Goal: Task Accomplishment & Management: Manage account settings

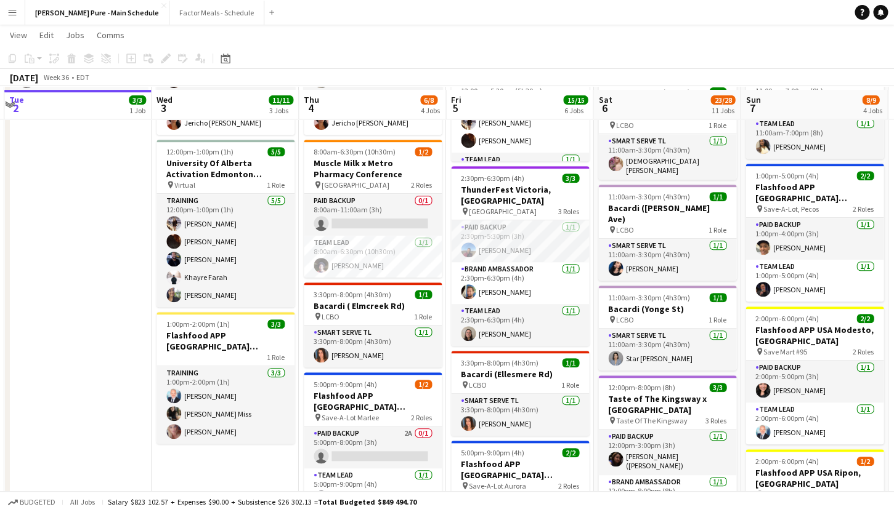
scroll to position [181, 0]
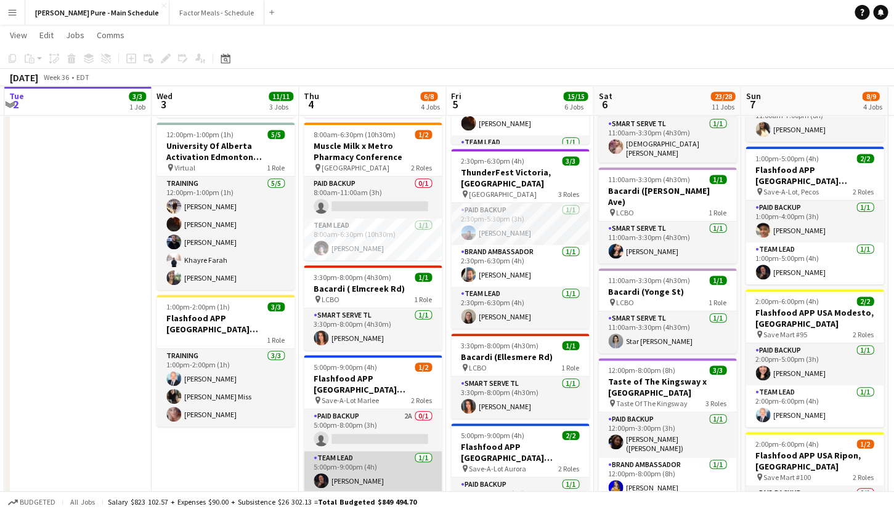
click at [338, 464] on app-card-role "Team Lead [DATE] 5:00pm-9:00pm (4h) [PERSON_NAME]" at bounding box center [373, 472] width 138 height 42
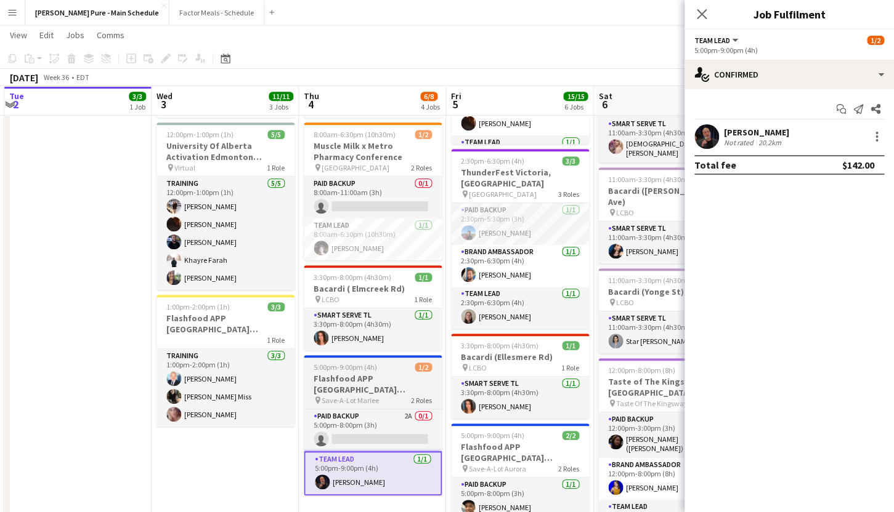
click at [345, 368] on span "5:00pm-9:00pm (4h)" at bounding box center [345, 367] width 63 height 9
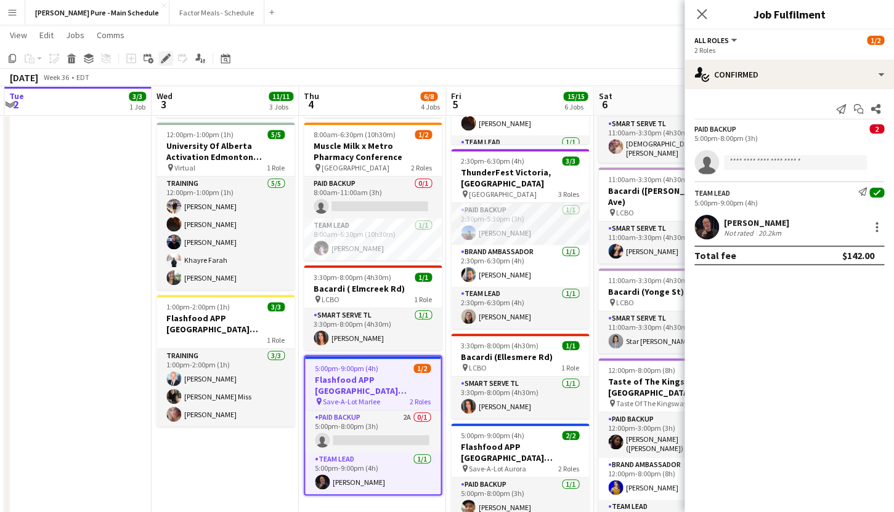
click at [168, 59] on icon "Edit" at bounding box center [166, 59] width 10 height 10
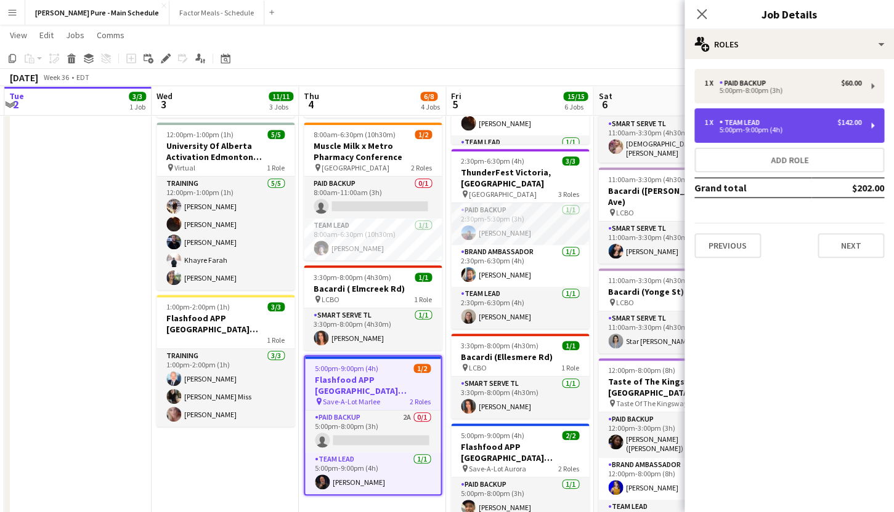
click at [748, 123] on div "Team Lead" at bounding box center [742, 122] width 46 height 9
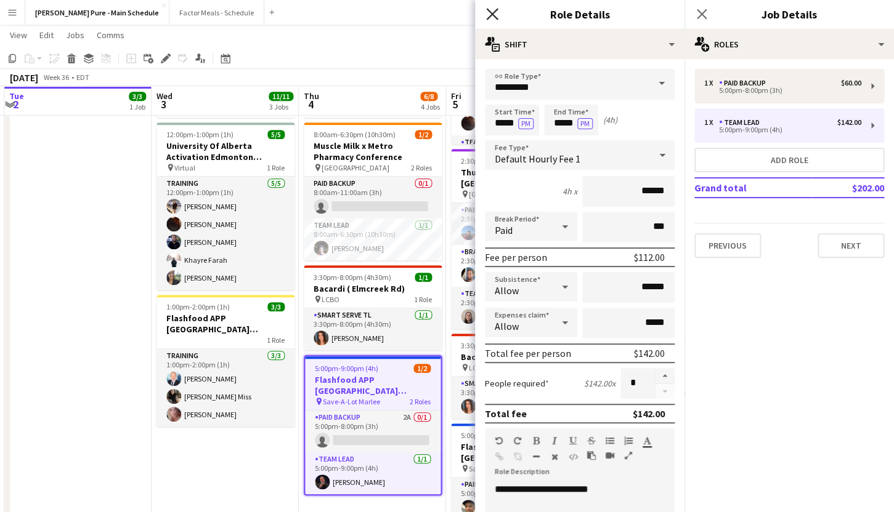
click at [490, 12] on icon at bounding box center [492, 14] width 12 height 12
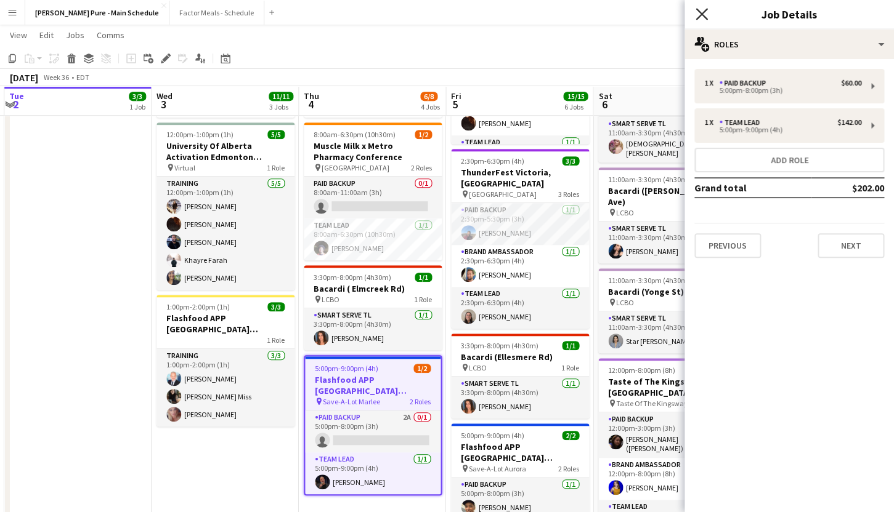
click at [700, 11] on icon "Close pop-in" at bounding box center [701, 14] width 12 height 12
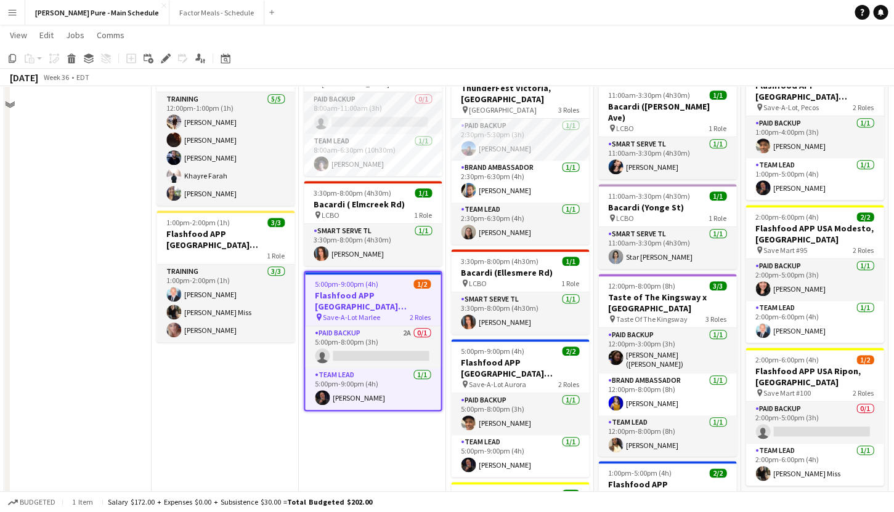
scroll to position [312, 0]
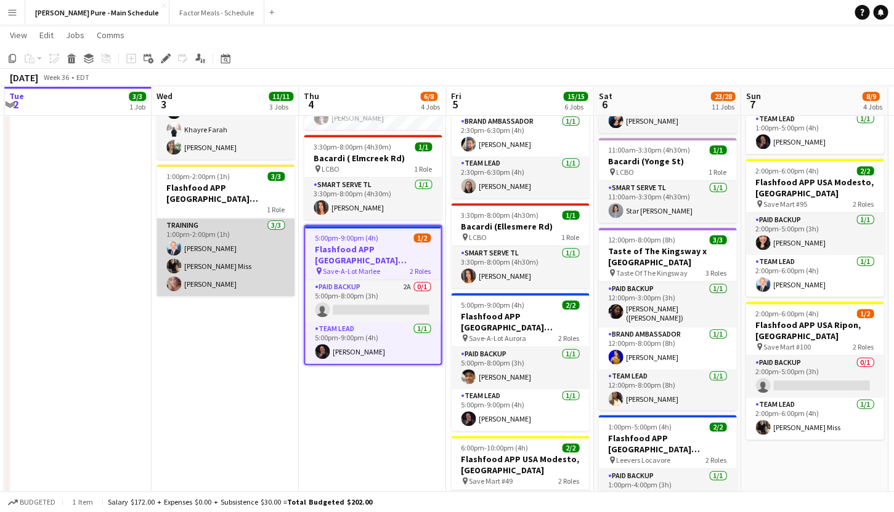
click at [211, 288] on app-card-role "Training [DATE] 1:00pm-2:00pm (1h) [PERSON_NAME] [PERSON_NAME] [PERSON_NAME]" at bounding box center [225, 258] width 138 height 78
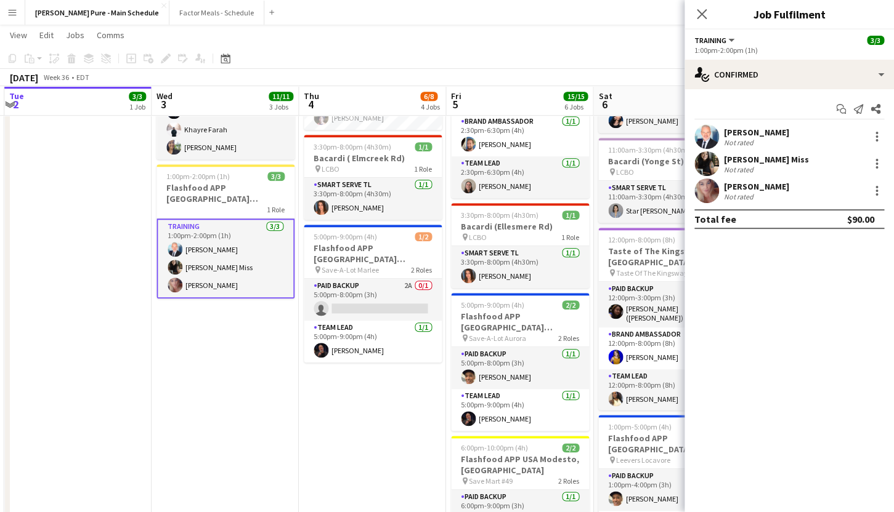
click at [213, 266] on app-card-role "Training [DATE] 1:00pm-2:00pm (1h) [PERSON_NAME] [PERSON_NAME] [PERSON_NAME]" at bounding box center [225, 259] width 138 height 80
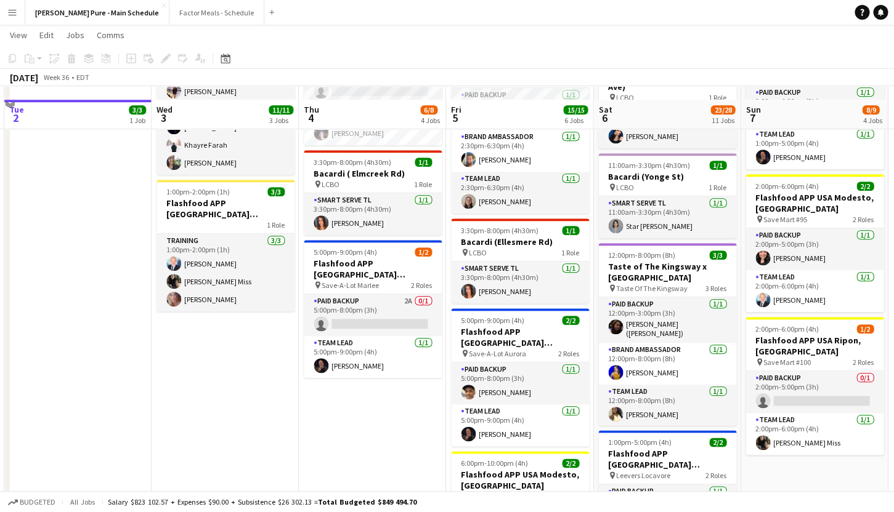
scroll to position [279, 0]
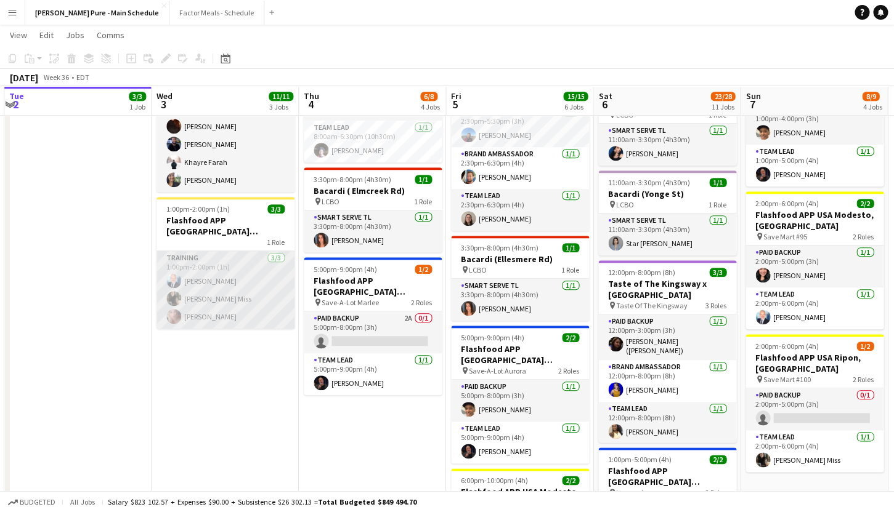
click at [202, 300] on app-card-role "Training [DATE] 1:00pm-2:00pm (1h) [PERSON_NAME] [PERSON_NAME] [PERSON_NAME]" at bounding box center [225, 290] width 138 height 78
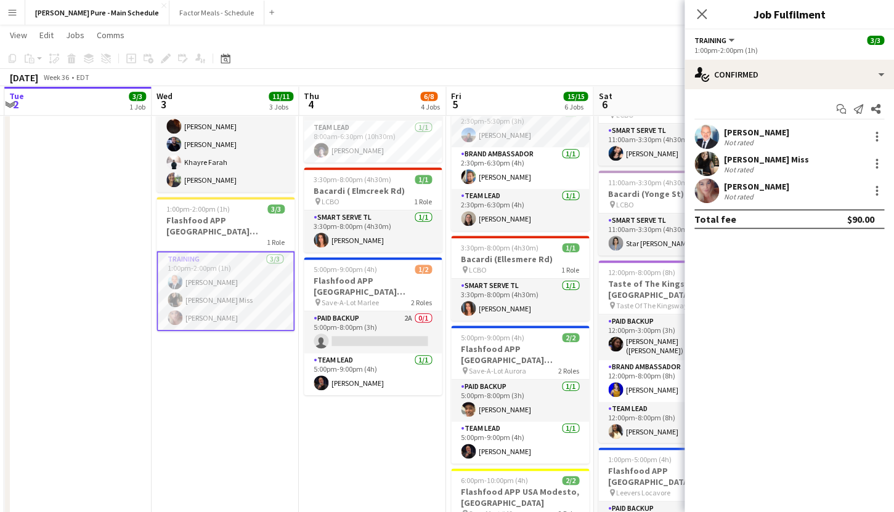
click at [732, 160] on div "[PERSON_NAME] Miss" at bounding box center [766, 159] width 85 height 11
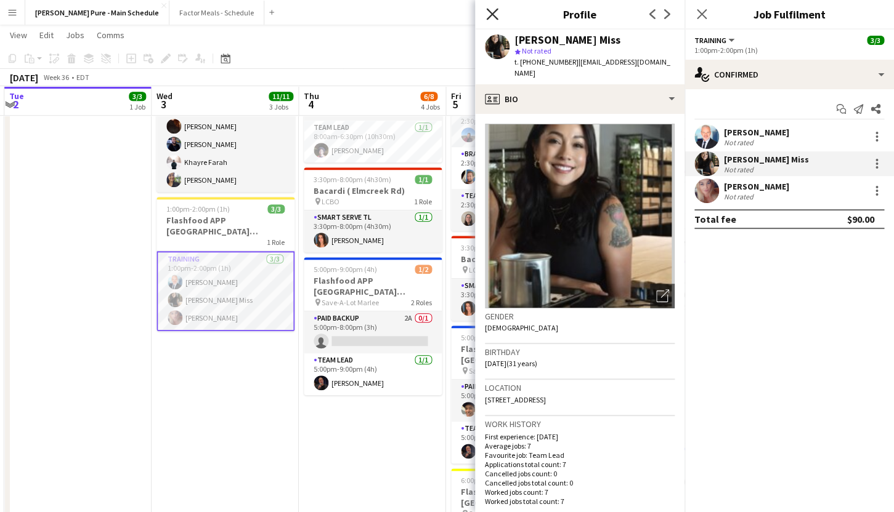
click at [496, 10] on icon at bounding box center [492, 14] width 12 height 12
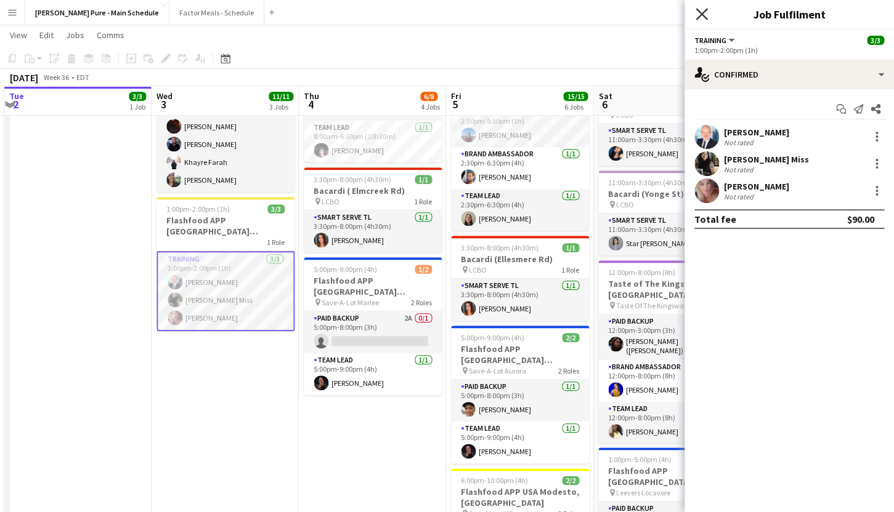
click at [700, 15] on icon at bounding box center [701, 14] width 12 height 12
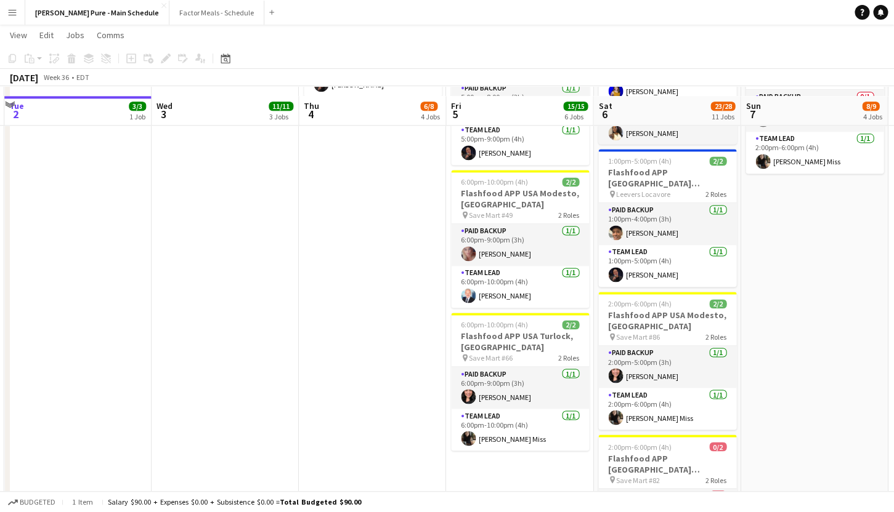
scroll to position [567, 0]
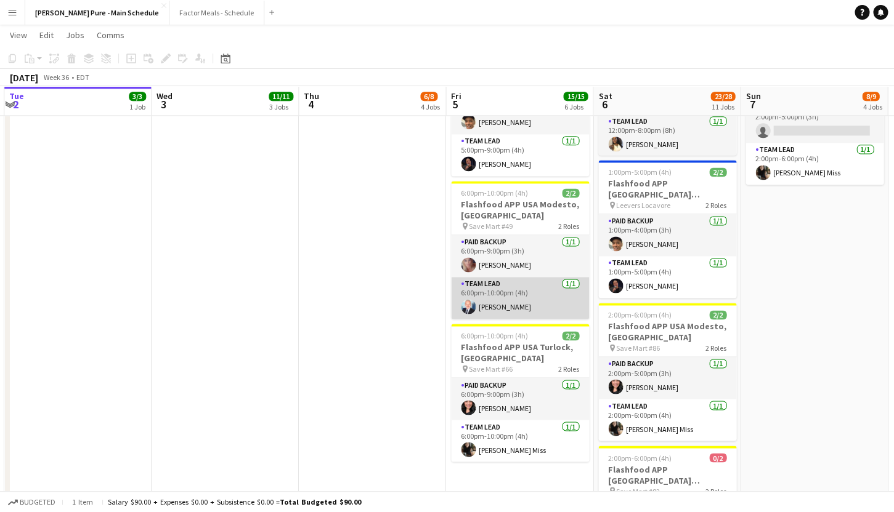
click at [504, 280] on app-card-role "Team Lead [DATE] 6:00pm-10:00pm (4h) [PERSON_NAME]" at bounding box center [520, 298] width 138 height 42
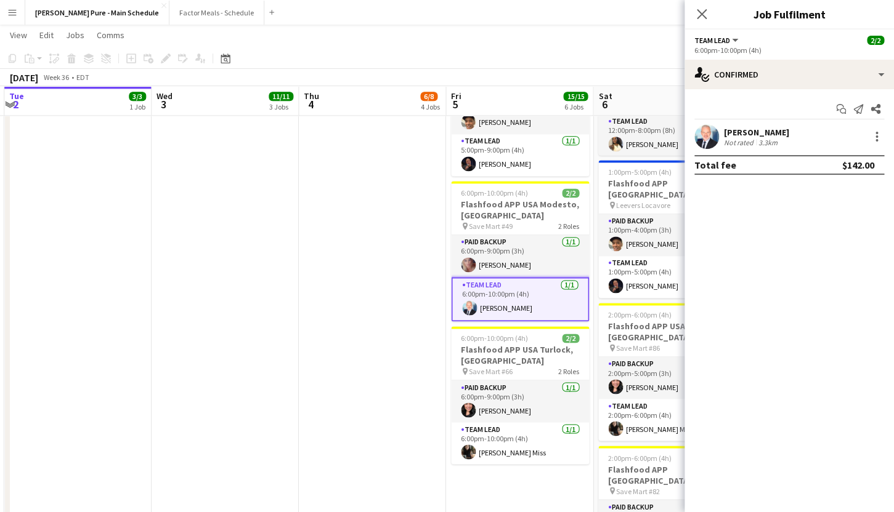
click at [746, 134] on div "[PERSON_NAME]" at bounding box center [756, 132] width 65 height 11
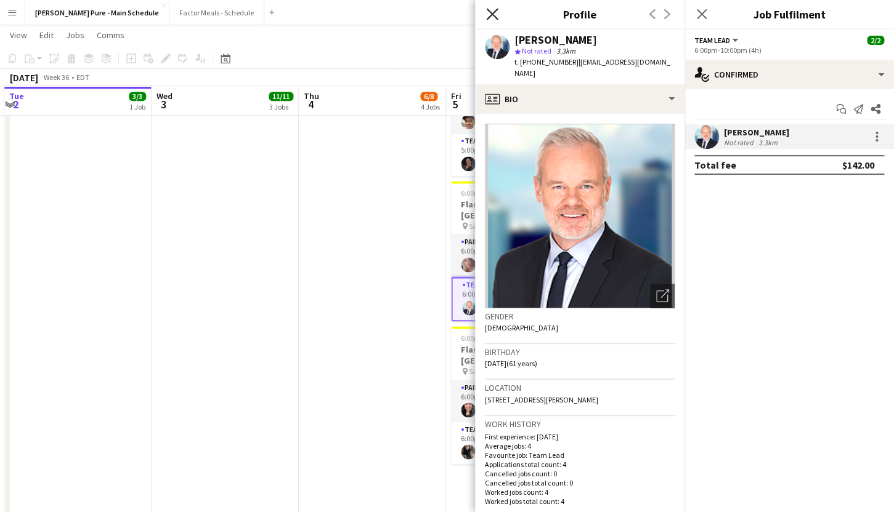
click at [492, 12] on icon "Close pop-in" at bounding box center [492, 14] width 12 height 12
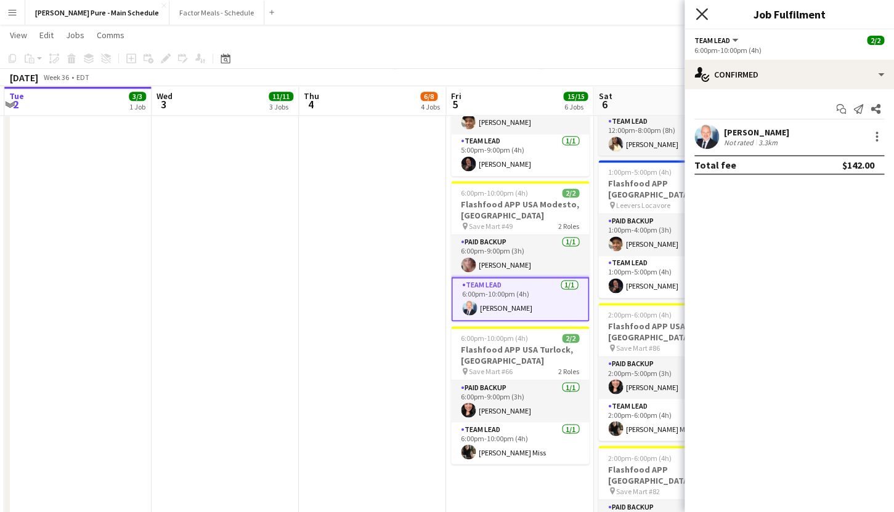
click at [698, 14] on icon "Close pop-in" at bounding box center [701, 14] width 12 height 12
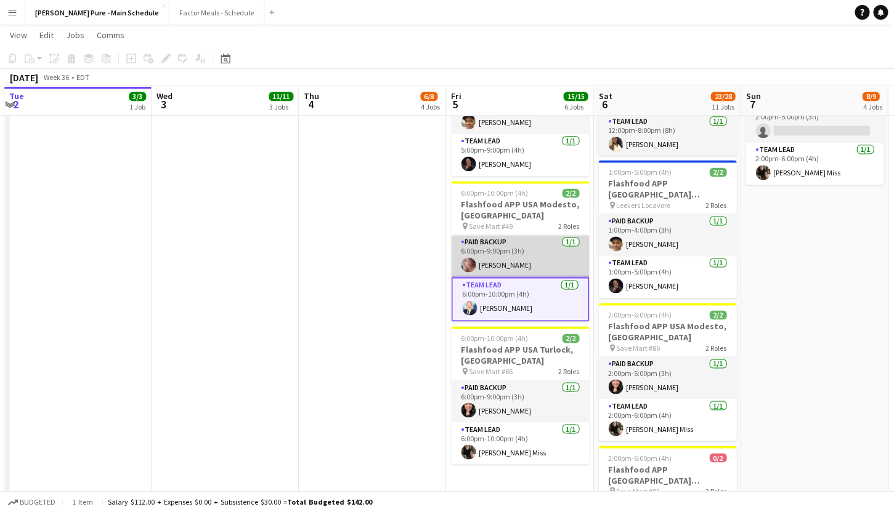
click at [515, 241] on app-card-role "Paid Backup [DATE] 6:00pm-9:00pm (3h) [PERSON_NAME]" at bounding box center [520, 256] width 138 height 42
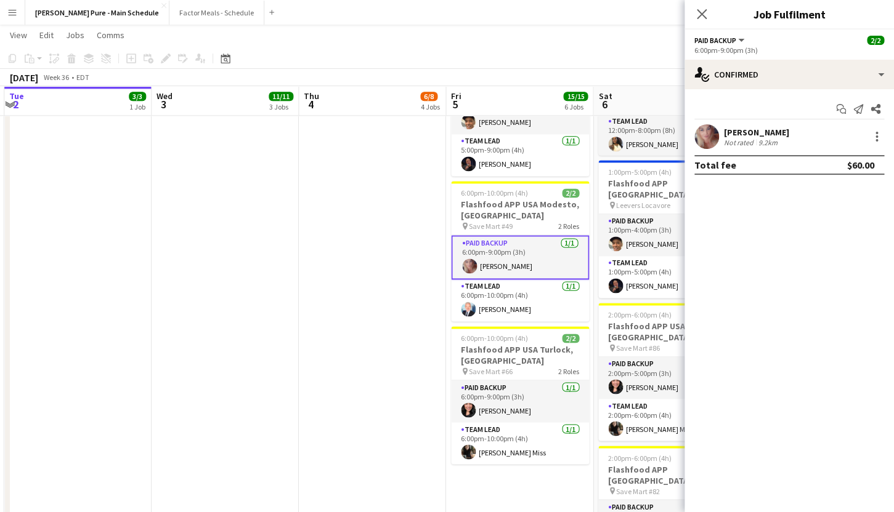
click at [747, 131] on div "[PERSON_NAME]" at bounding box center [756, 132] width 65 height 11
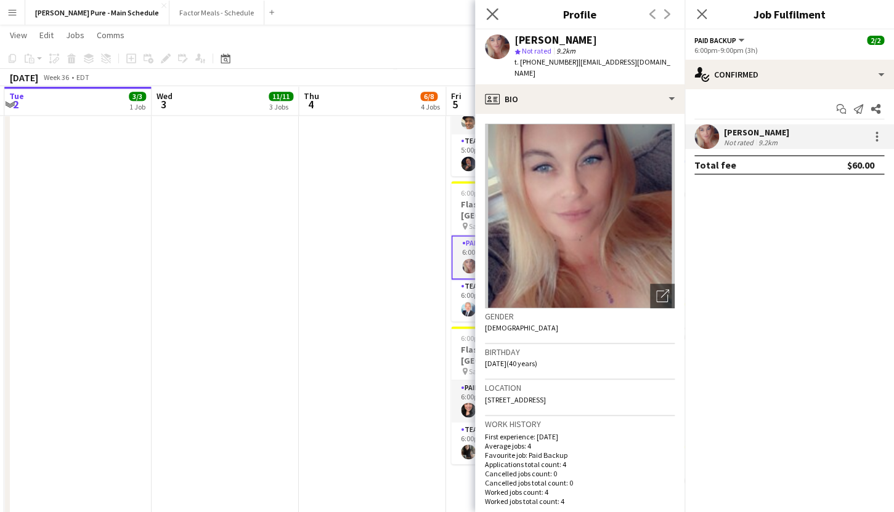
click at [491, 8] on app-icon "Close pop-in" at bounding box center [493, 15] width 18 height 18
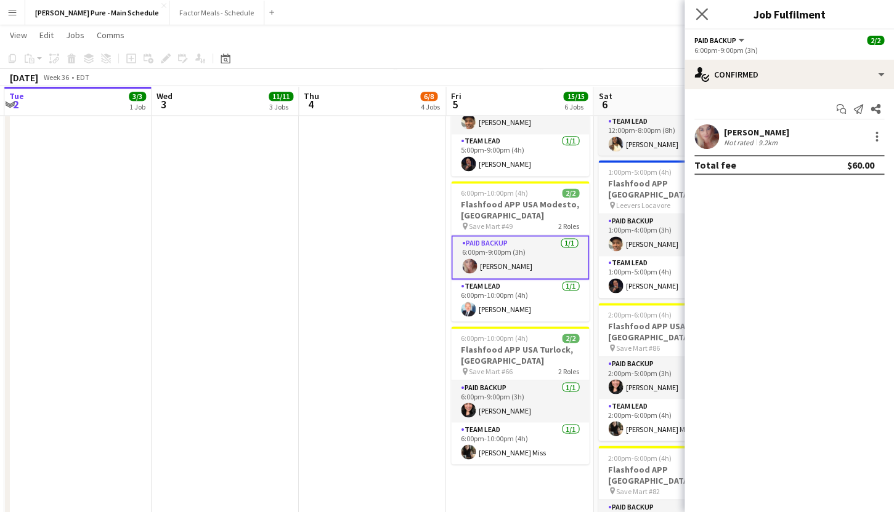
click at [697, 7] on app-icon "Close pop-in" at bounding box center [702, 15] width 18 height 18
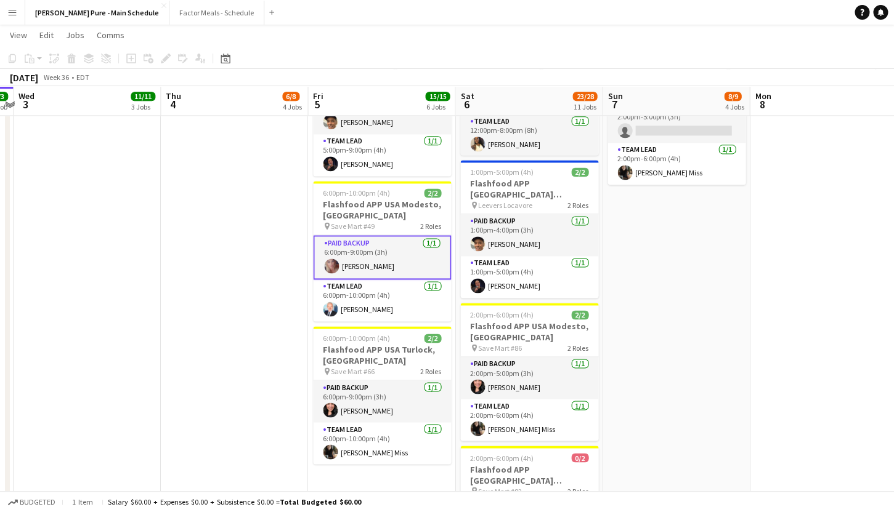
scroll to position [0, 602]
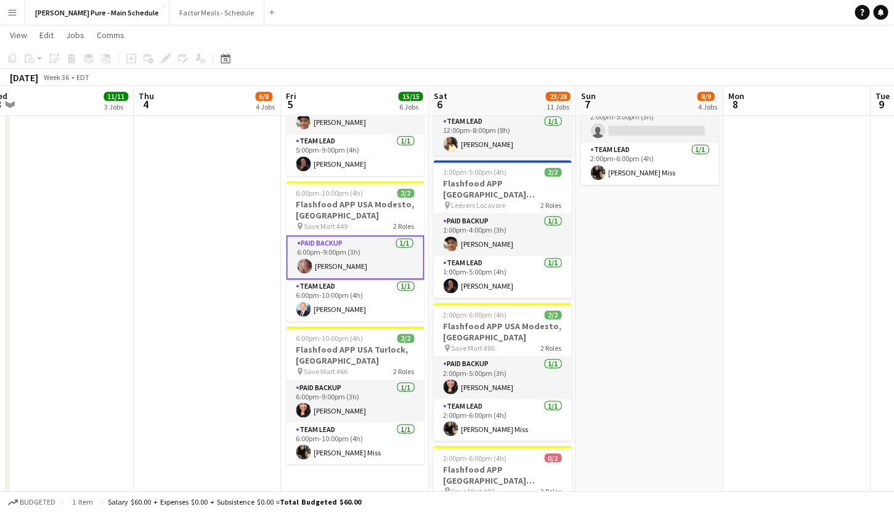
drag, startPoint x: 785, startPoint y: 414, endPoint x: 620, endPoint y: 392, distance: 166.5
click at [620, 393] on app-calendar-viewport "Sat 30 9/9 8 Jobs Sun 31 Mon 1 Tue 2 3/3 1 Job Wed 3 11/11 3 Jobs Thu 4 6/8 4 J…" at bounding box center [447, 354] width 894 height 1747
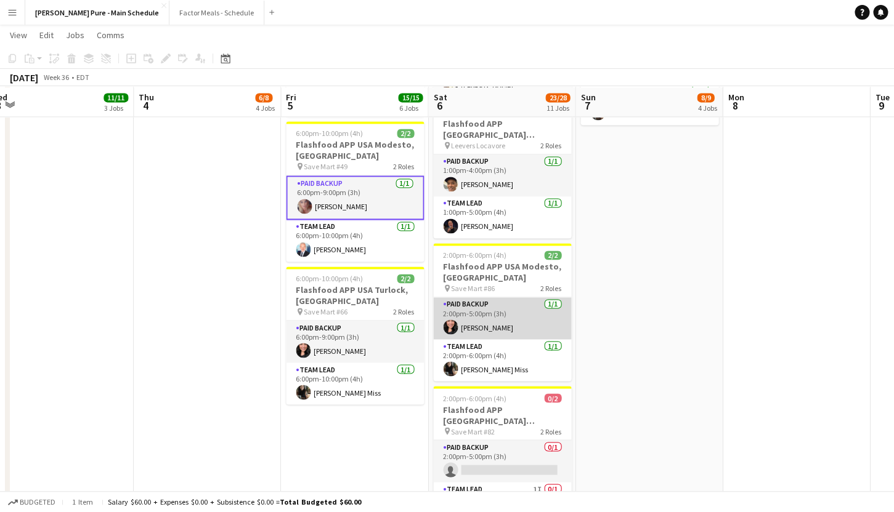
scroll to position [628, 0]
click at [489, 296] on app-card-role "Paid Backup [DATE] 2:00pm-5:00pm (3h) [PERSON_NAME]" at bounding box center [502, 317] width 138 height 42
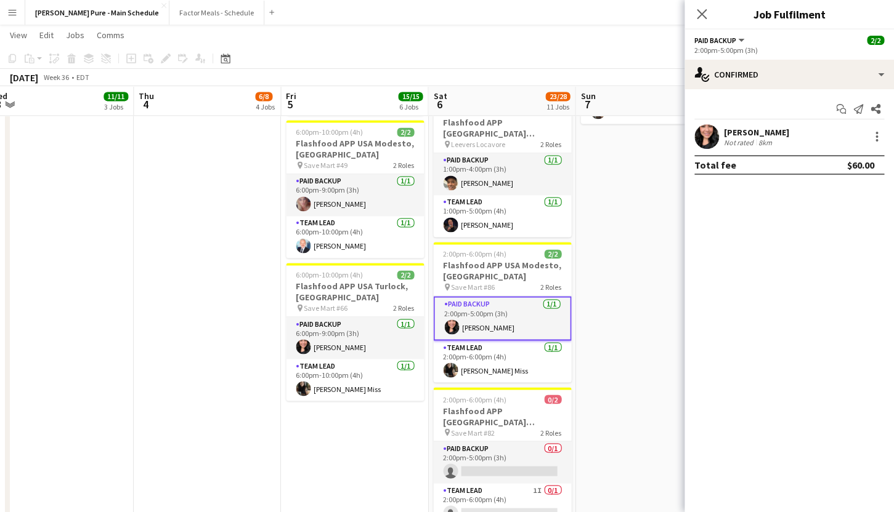
click at [727, 134] on div "[PERSON_NAME]" at bounding box center [756, 132] width 65 height 11
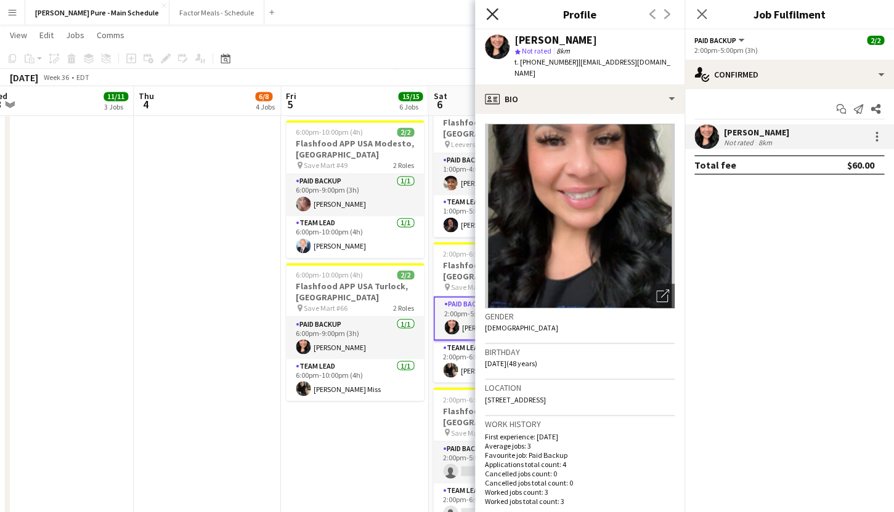
click at [494, 17] on icon at bounding box center [492, 14] width 12 height 12
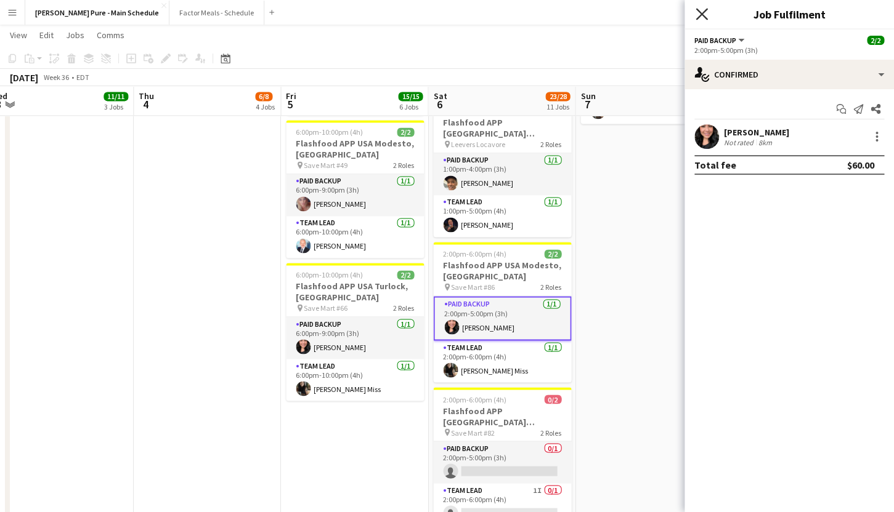
click at [703, 12] on icon at bounding box center [701, 14] width 12 height 12
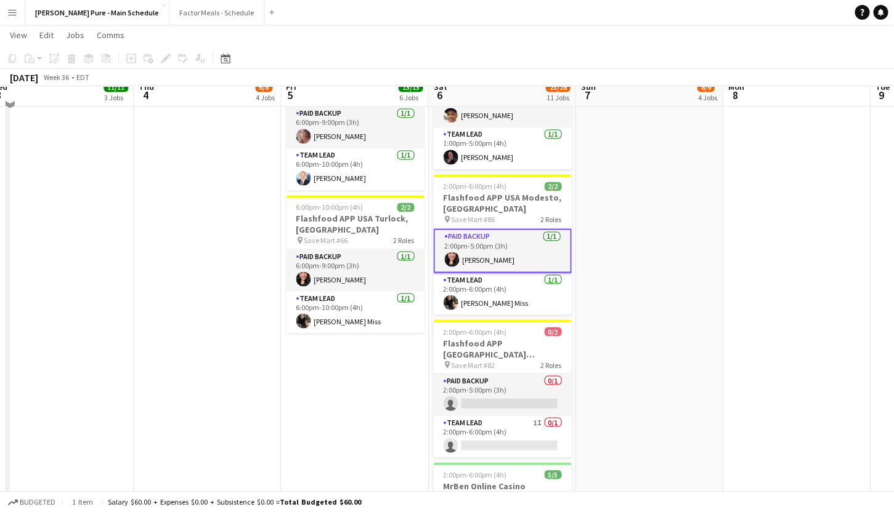
scroll to position [710, 0]
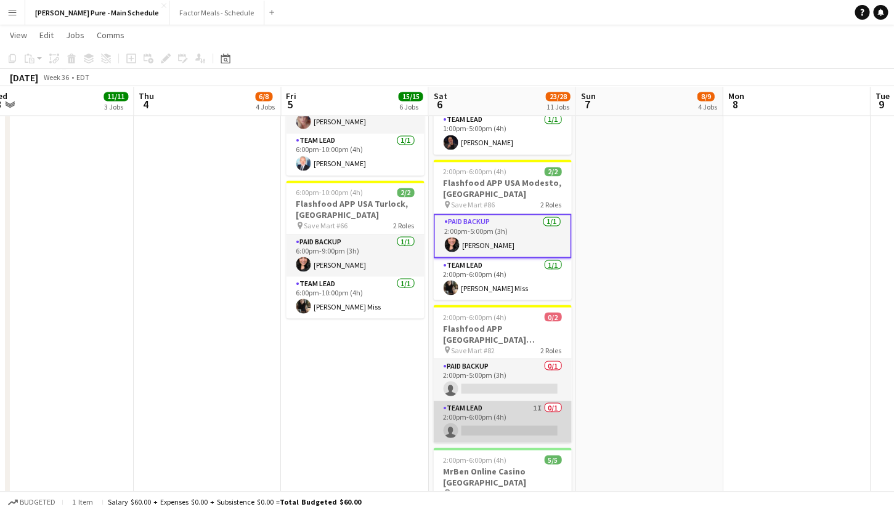
click at [472, 401] on app-card-role "Team Lead 1I 0/1 2:00pm-6:00pm (4h) single-neutral-actions" at bounding box center [502, 422] width 138 height 42
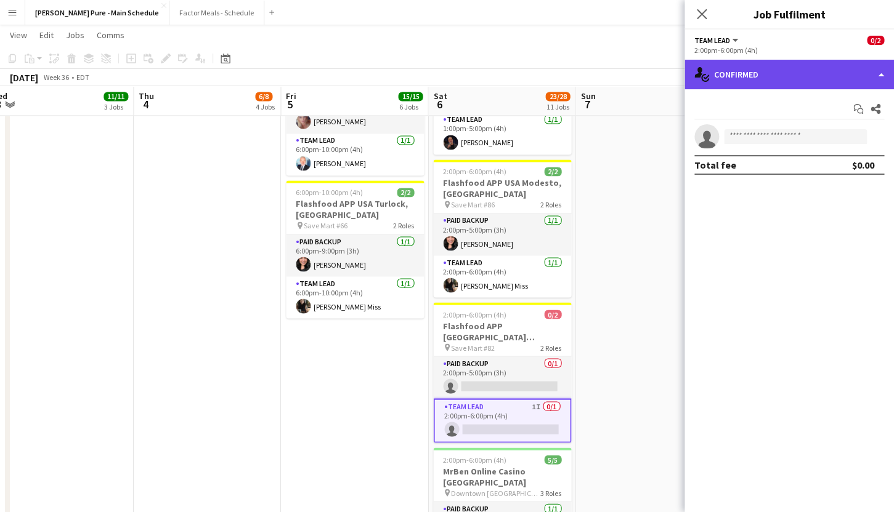
click at [724, 63] on div "single-neutral-actions-check-2 Confirmed" at bounding box center [788, 75] width 209 height 30
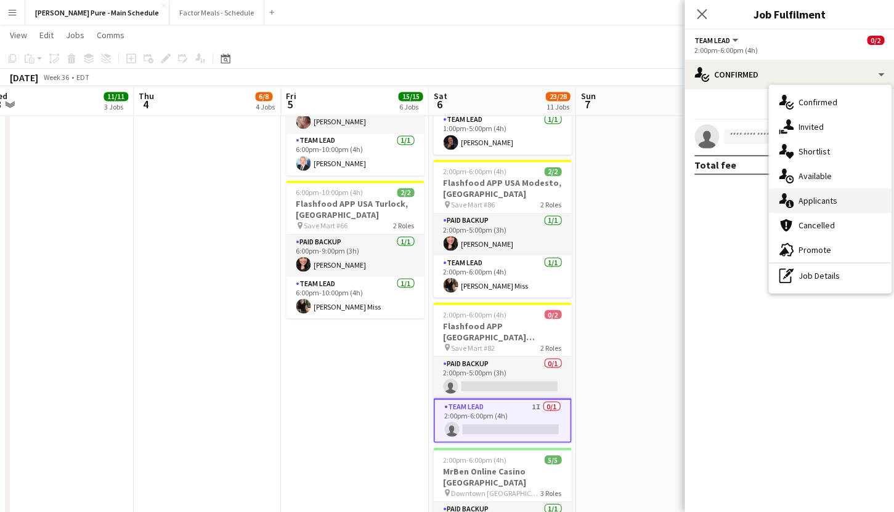
click at [809, 211] on div "single-neutral-actions-information Applicants" at bounding box center [830, 200] width 122 height 25
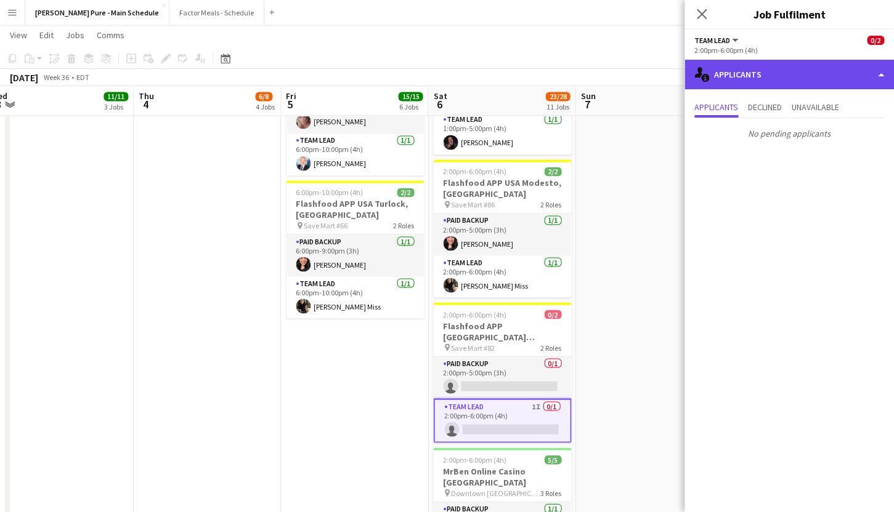
click at [743, 71] on div "single-neutral-actions-information Applicants" at bounding box center [788, 75] width 209 height 30
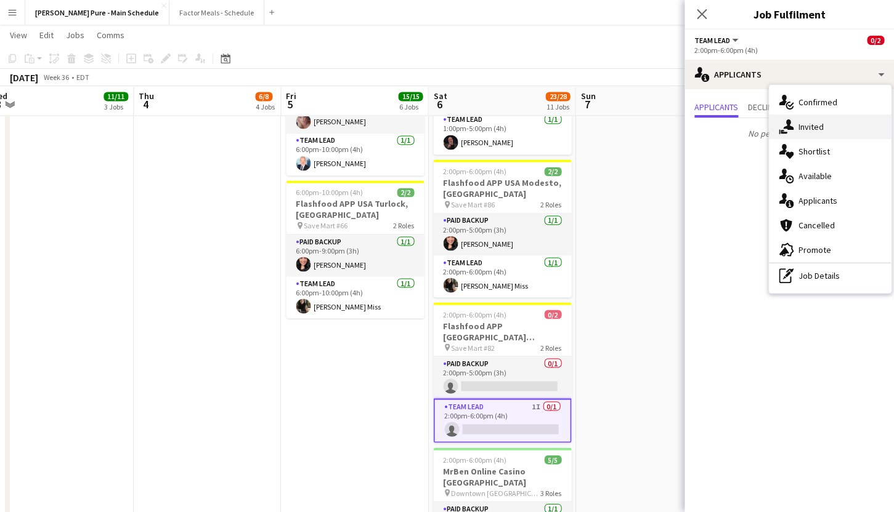
click at [824, 134] on div "single-neutral-actions-share-1 Invited" at bounding box center [830, 127] width 122 height 25
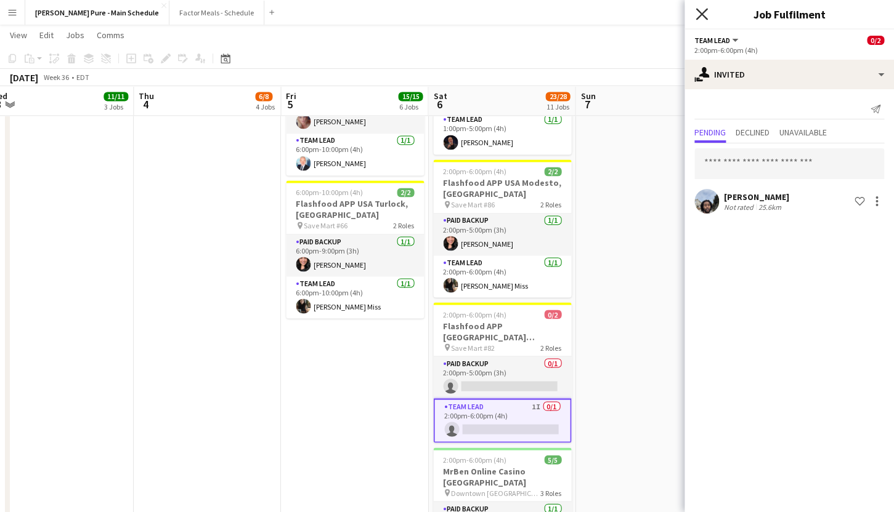
click at [702, 14] on icon at bounding box center [701, 14] width 12 height 12
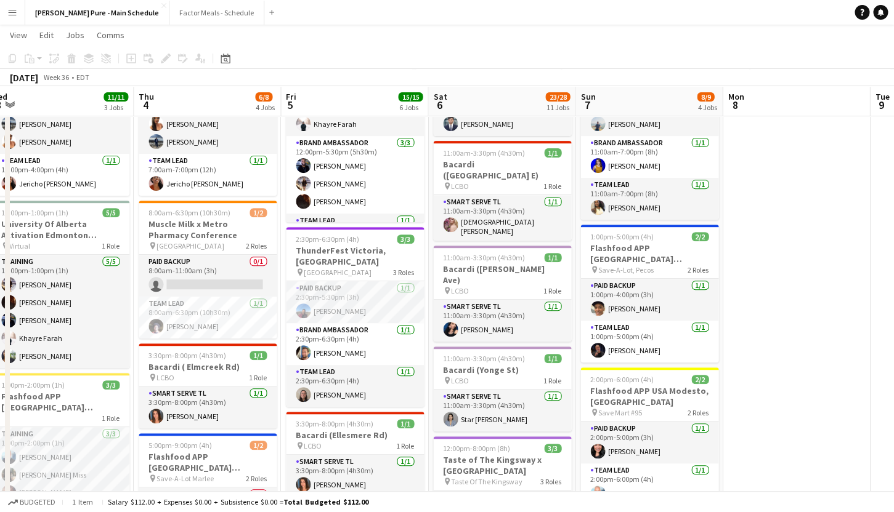
scroll to position [101, 0]
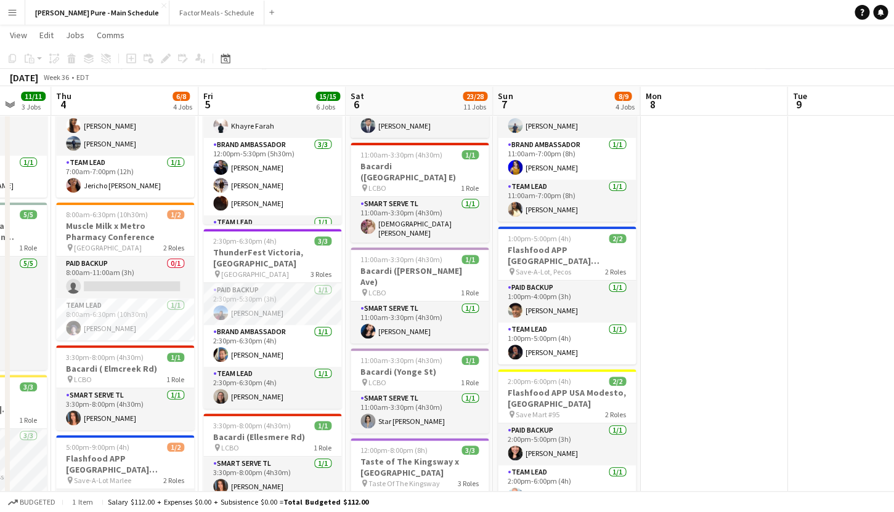
drag, startPoint x: 772, startPoint y: 403, endPoint x: 691, endPoint y: 385, distance: 83.4
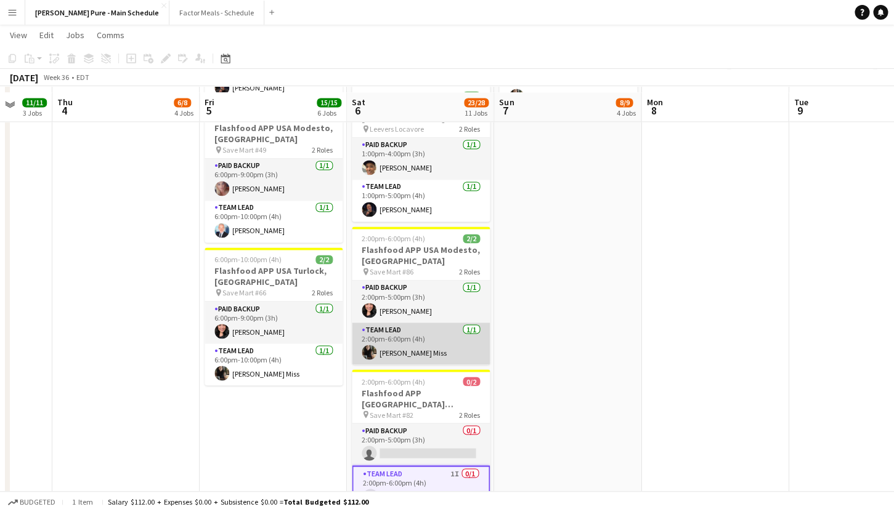
scroll to position [649, 0]
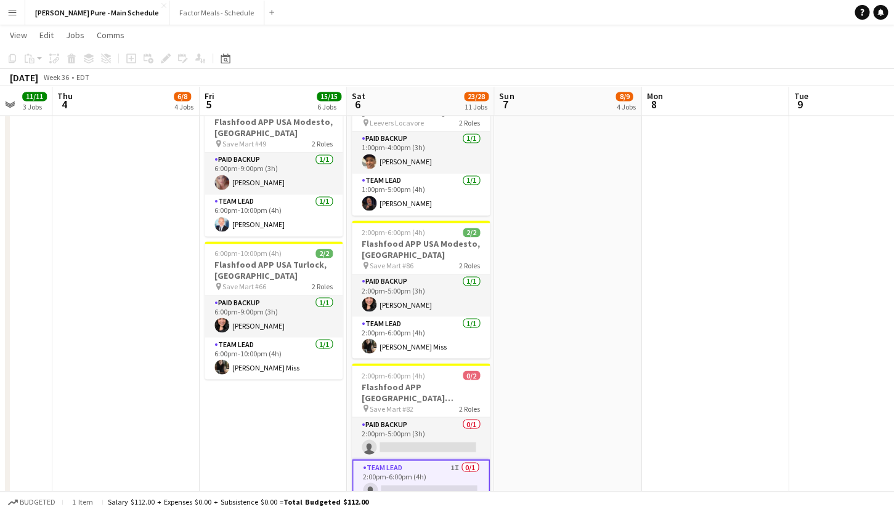
click at [15, 9] on app-icon "Menu" at bounding box center [12, 12] width 10 height 10
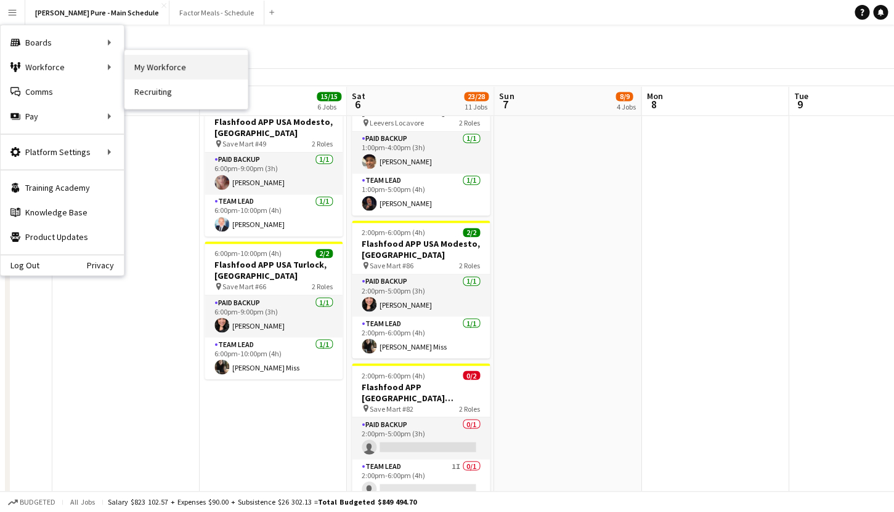
click at [169, 66] on link "My Workforce" at bounding box center [185, 67] width 123 height 25
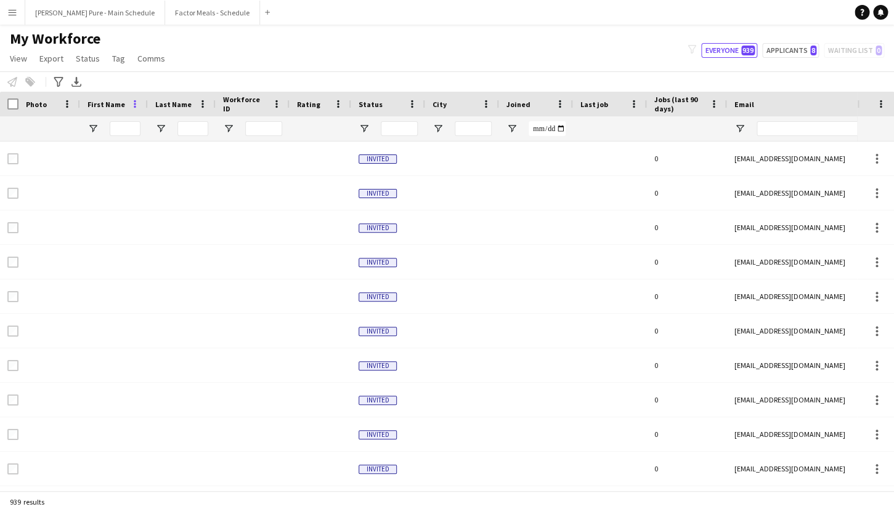
type input "******"
type input "**********"
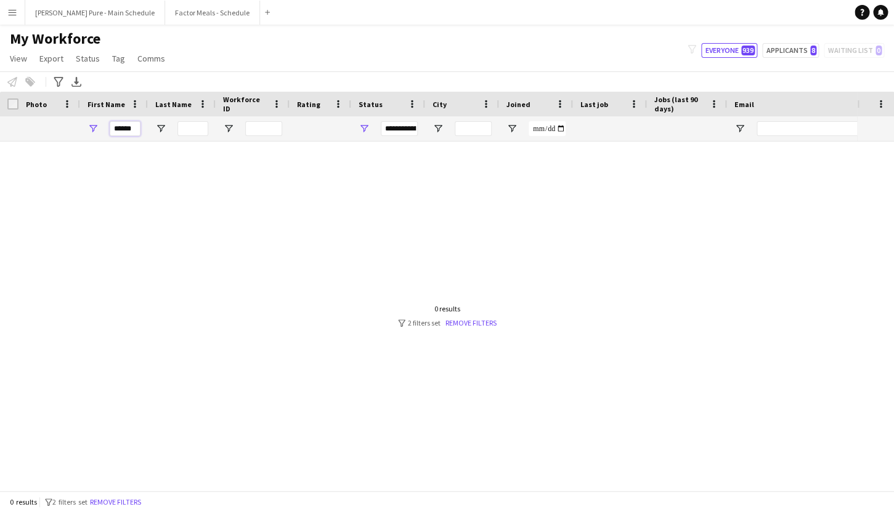
drag, startPoint x: 136, startPoint y: 128, endPoint x: 59, endPoint y: 125, distance: 76.4
click at [59, 126] on div "******" at bounding box center [667, 128] width 1335 height 25
type input "*"
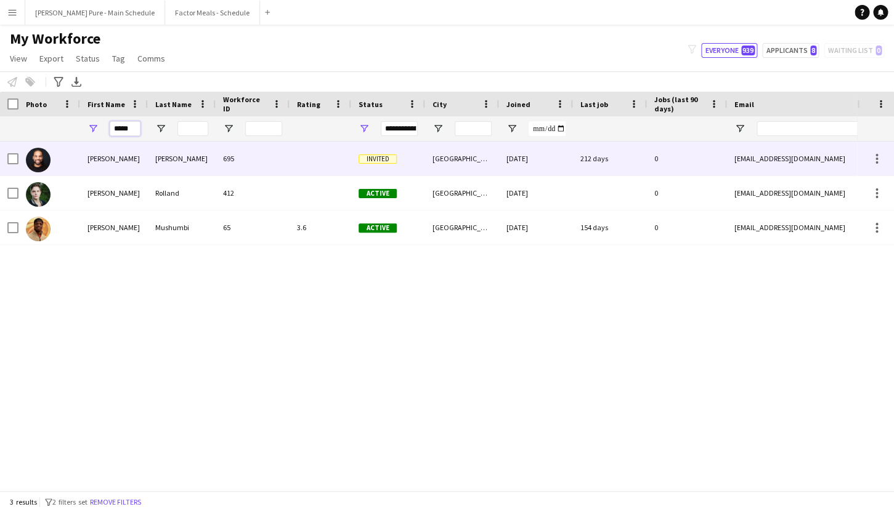
type input "*****"
click at [97, 158] on div "[PERSON_NAME]" at bounding box center [114, 159] width 68 height 34
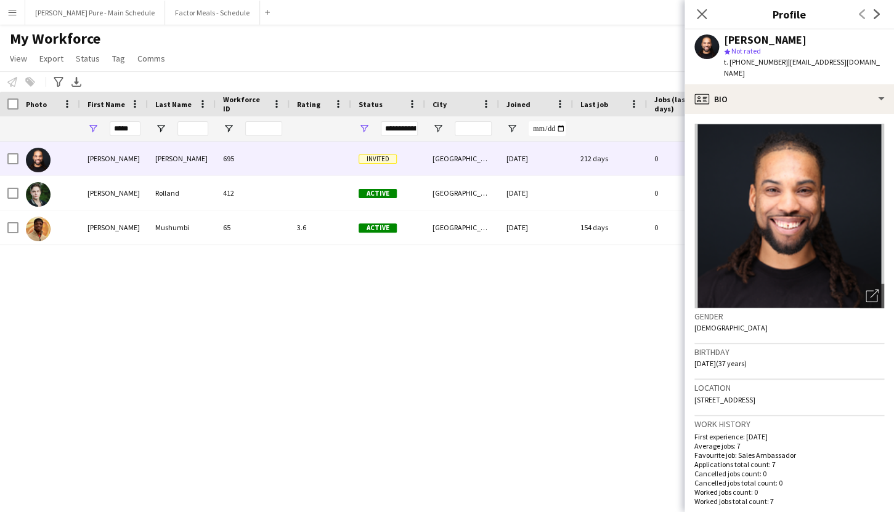
scroll to position [7, 0]
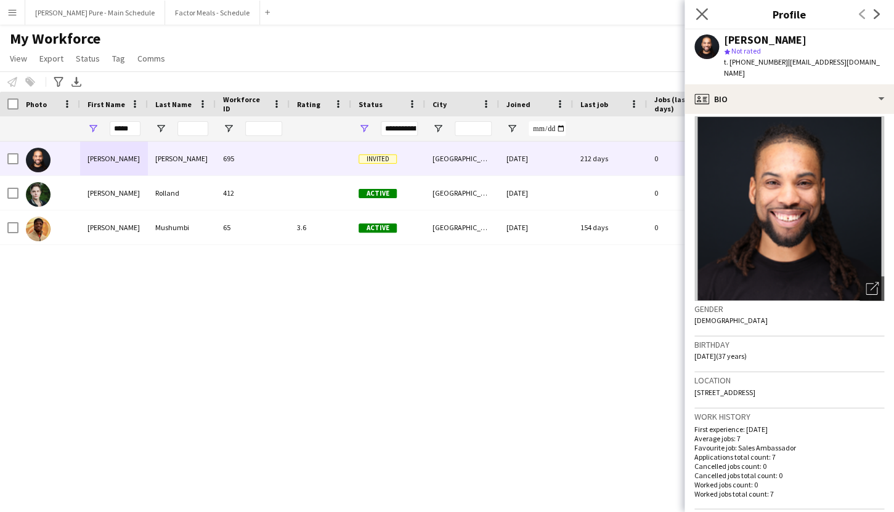
click at [695, 12] on app-icon "Close pop-in" at bounding box center [702, 15] width 18 height 18
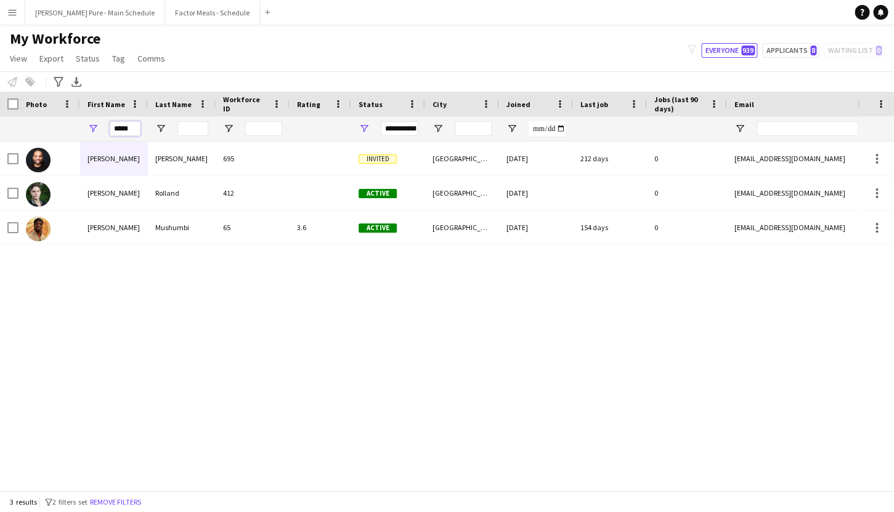
drag, startPoint x: 136, startPoint y: 129, endPoint x: 44, endPoint y: 116, distance: 93.3
click at [110, 121] on input "*****" at bounding box center [125, 128] width 31 height 15
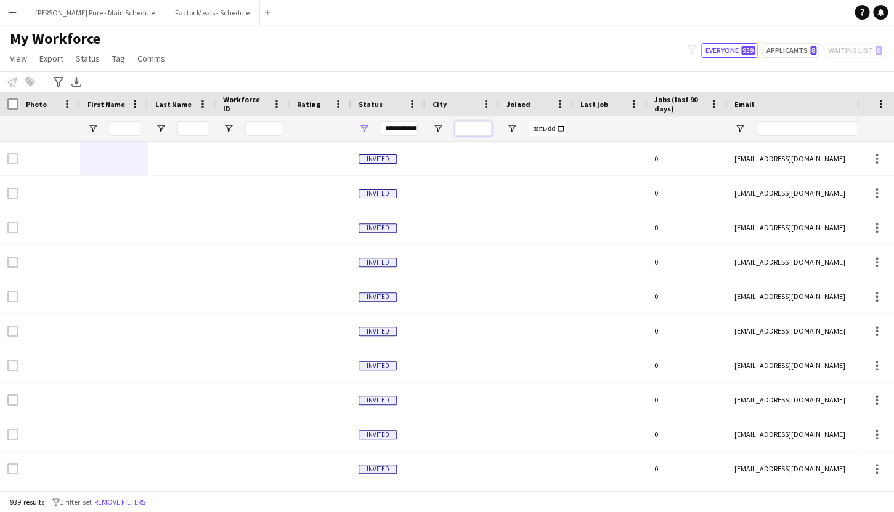
click at [480, 127] on input "City Filter Input" at bounding box center [473, 128] width 37 height 15
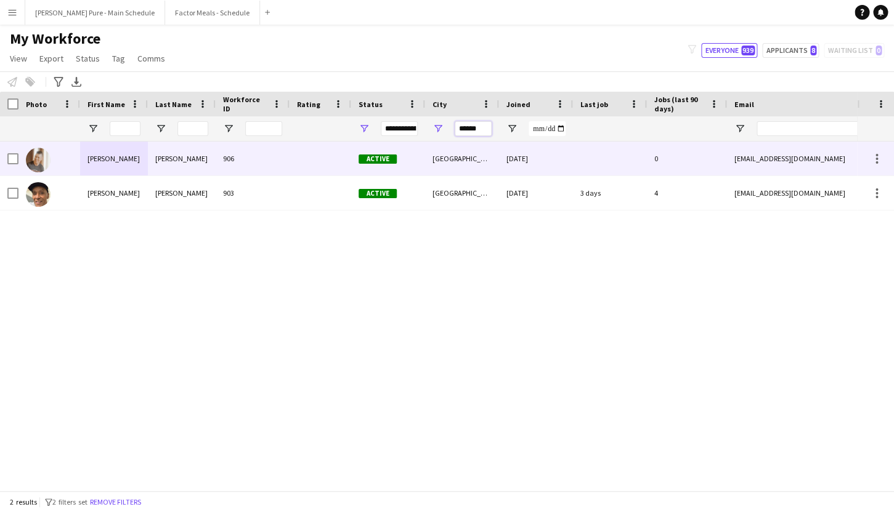
type input "******"
click at [110, 161] on div "[PERSON_NAME]" at bounding box center [114, 159] width 68 height 34
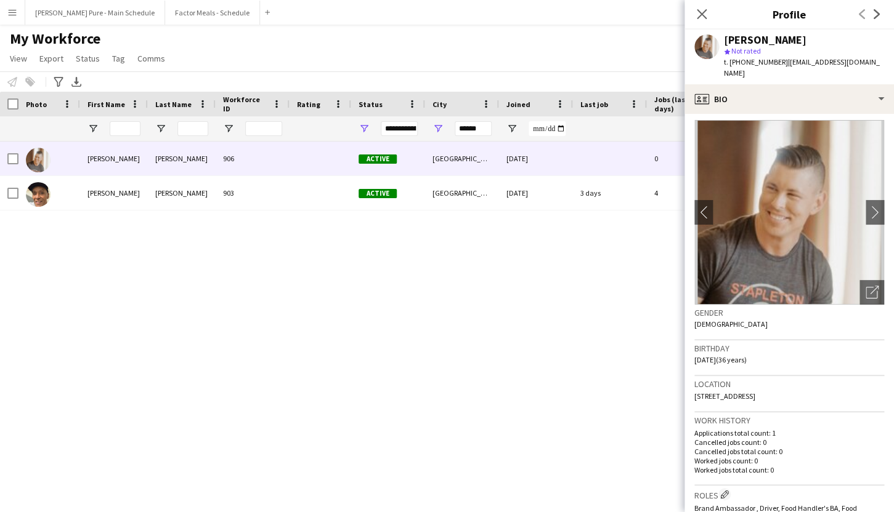
scroll to position [0, 0]
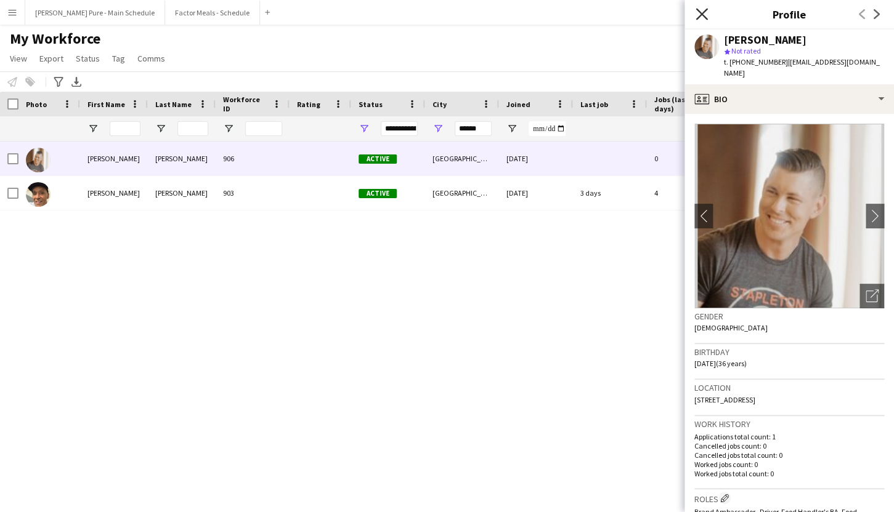
click at [701, 13] on icon at bounding box center [701, 14] width 12 height 12
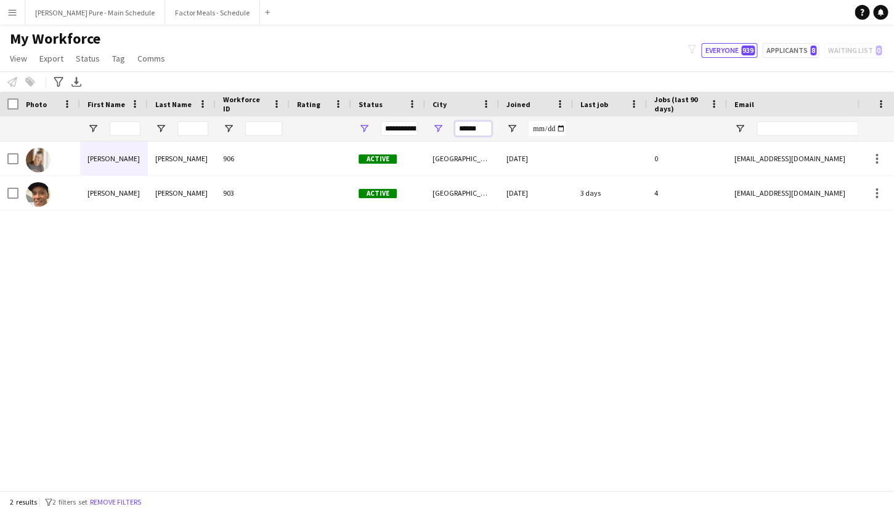
drag, startPoint x: 488, startPoint y: 134, endPoint x: 405, endPoint y: 103, distance: 89.2
click at [455, 121] on input "******" at bounding box center [473, 128] width 37 height 15
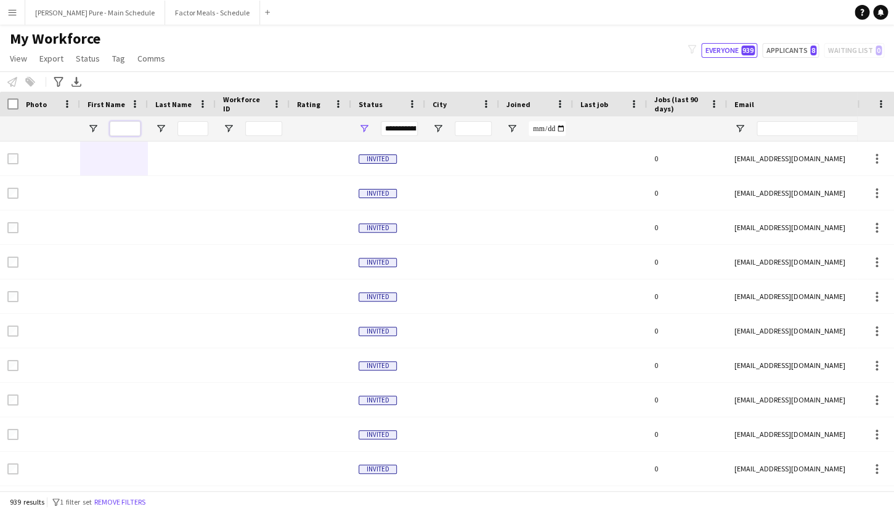
click at [129, 129] on input "First Name Filter Input" at bounding box center [125, 128] width 31 height 15
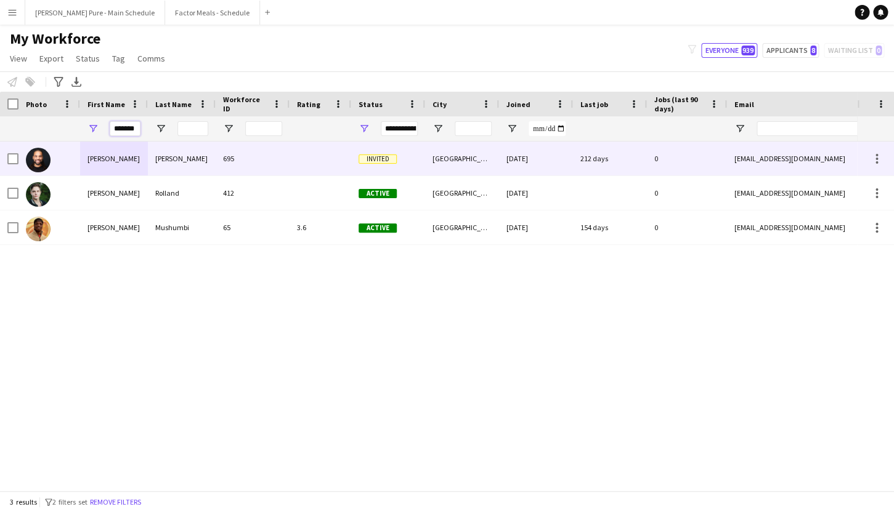
type input "*******"
click at [106, 161] on div "[PERSON_NAME]" at bounding box center [114, 159] width 68 height 34
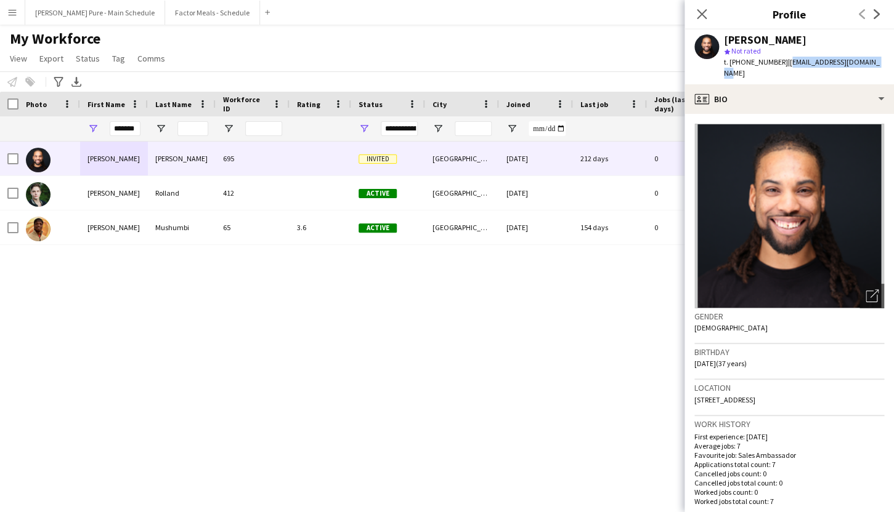
drag, startPoint x: 868, startPoint y: 65, endPoint x: 780, endPoint y: 65, distance: 88.1
click at [780, 65] on div "[PERSON_NAME] star Not rated t. [PHONE_NUMBER] | [EMAIL_ADDRESS][DOMAIN_NAME]" at bounding box center [788, 57] width 209 height 55
copy span "[EMAIL_ADDRESS][DOMAIN_NAME]"
click at [702, 13] on icon at bounding box center [701, 14] width 12 height 12
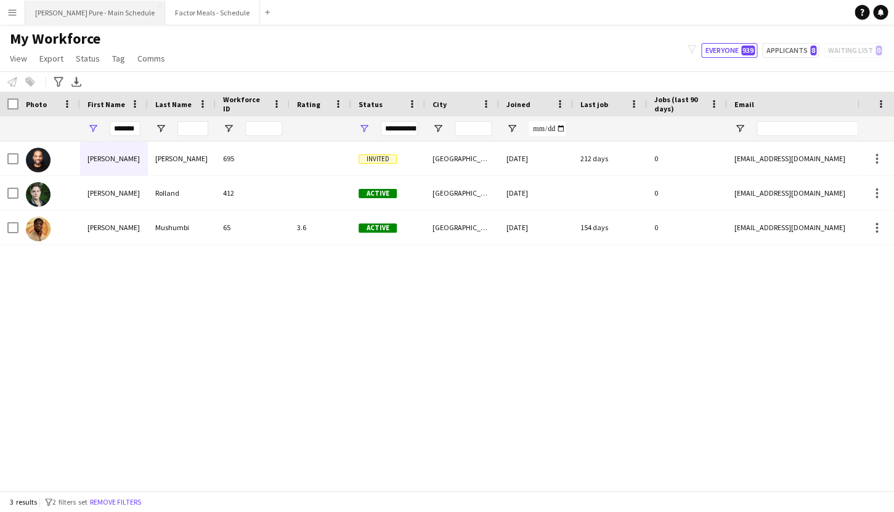
click at [78, 15] on button "[PERSON_NAME] Pure - Main Schedule Close" at bounding box center [95, 13] width 140 height 24
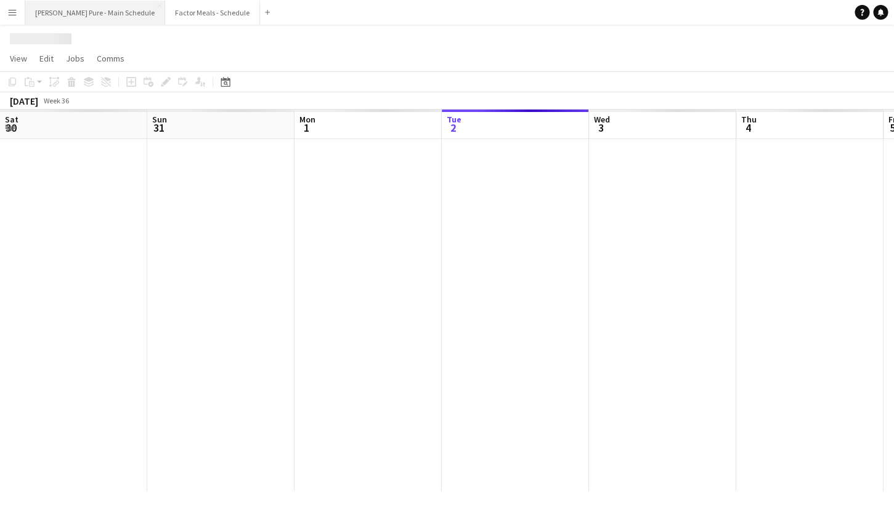
scroll to position [0, 294]
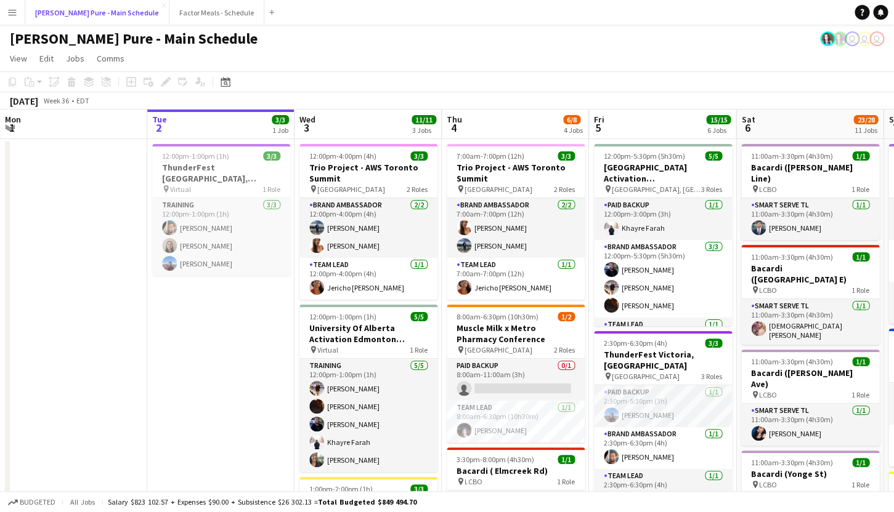
drag, startPoint x: 78, startPoint y: 15, endPoint x: 95, endPoint y: 30, distance: 23.2
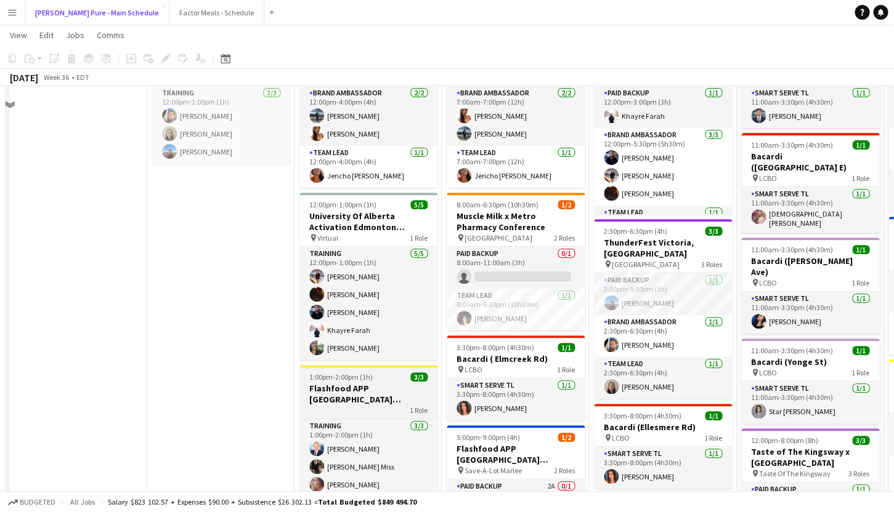
scroll to position [0, 0]
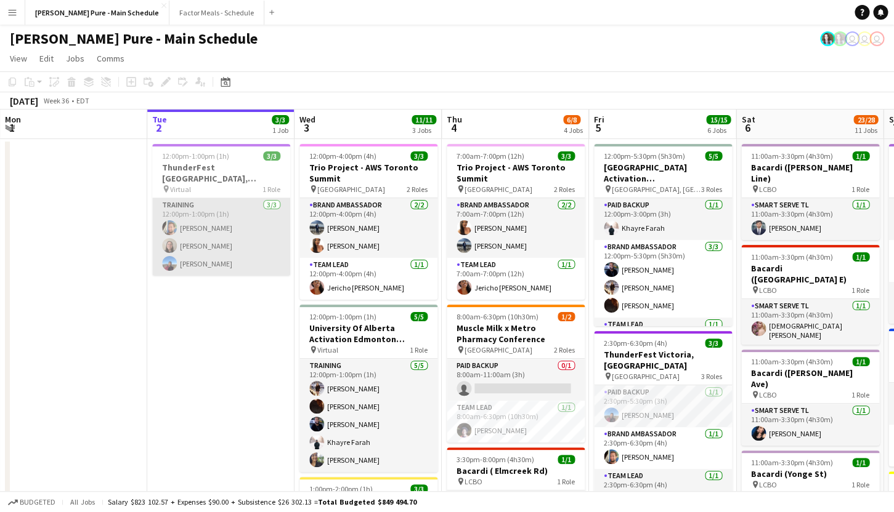
click at [190, 266] on app-card-role "Training [DATE] 12:00pm-1:00pm (1h) [PERSON_NAME] [PERSON_NAME] [PERSON_NAME]" at bounding box center [221, 237] width 138 height 78
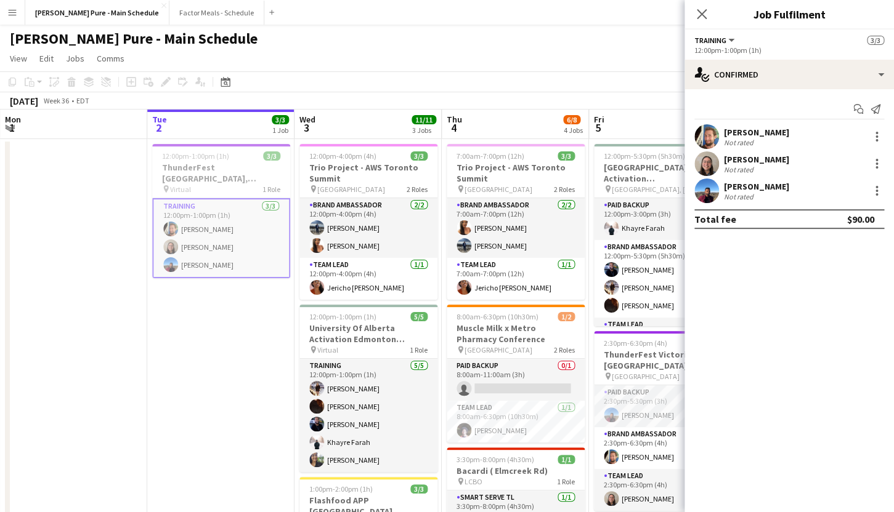
click at [754, 187] on div "[PERSON_NAME]" at bounding box center [756, 186] width 65 height 11
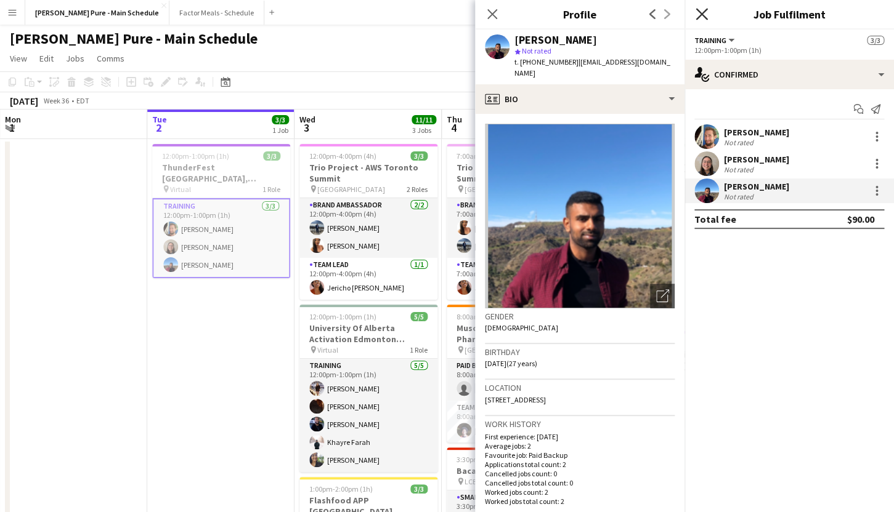
click at [704, 13] on icon at bounding box center [701, 14] width 12 height 12
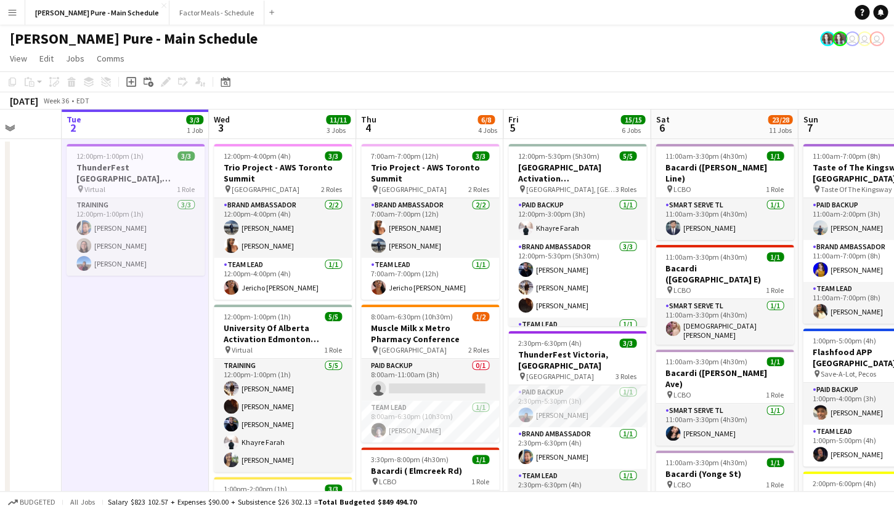
scroll to position [0, 498]
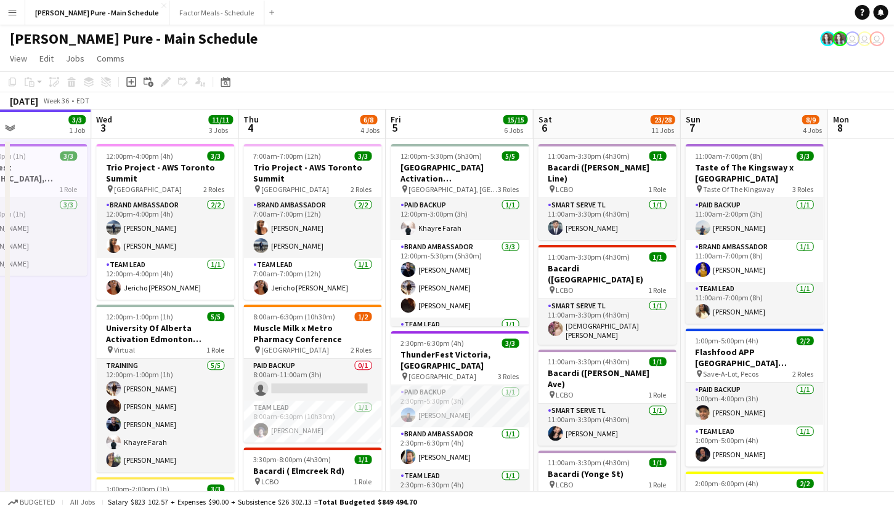
drag, startPoint x: 647, startPoint y: 276, endPoint x: 444, endPoint y: 254, distance: 204.4
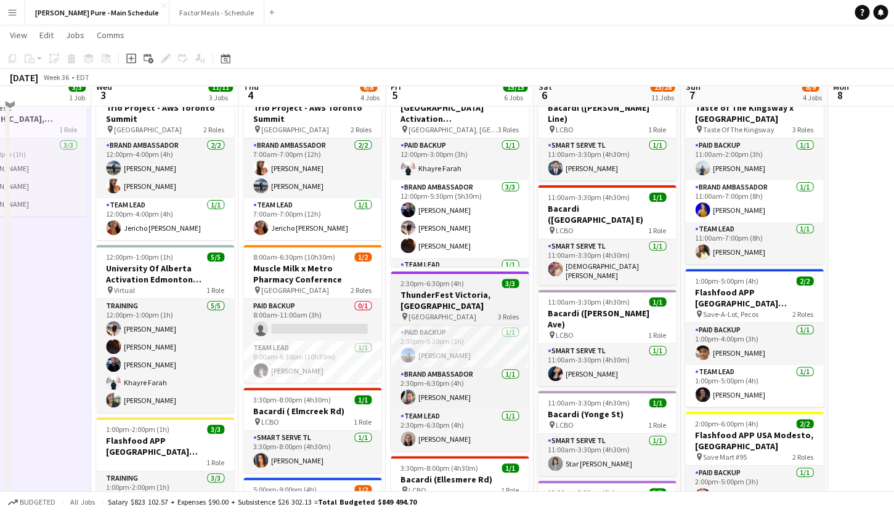
scroll to position [73, 0]
